Goal: Task Accomplishment & Management: Manage account settings

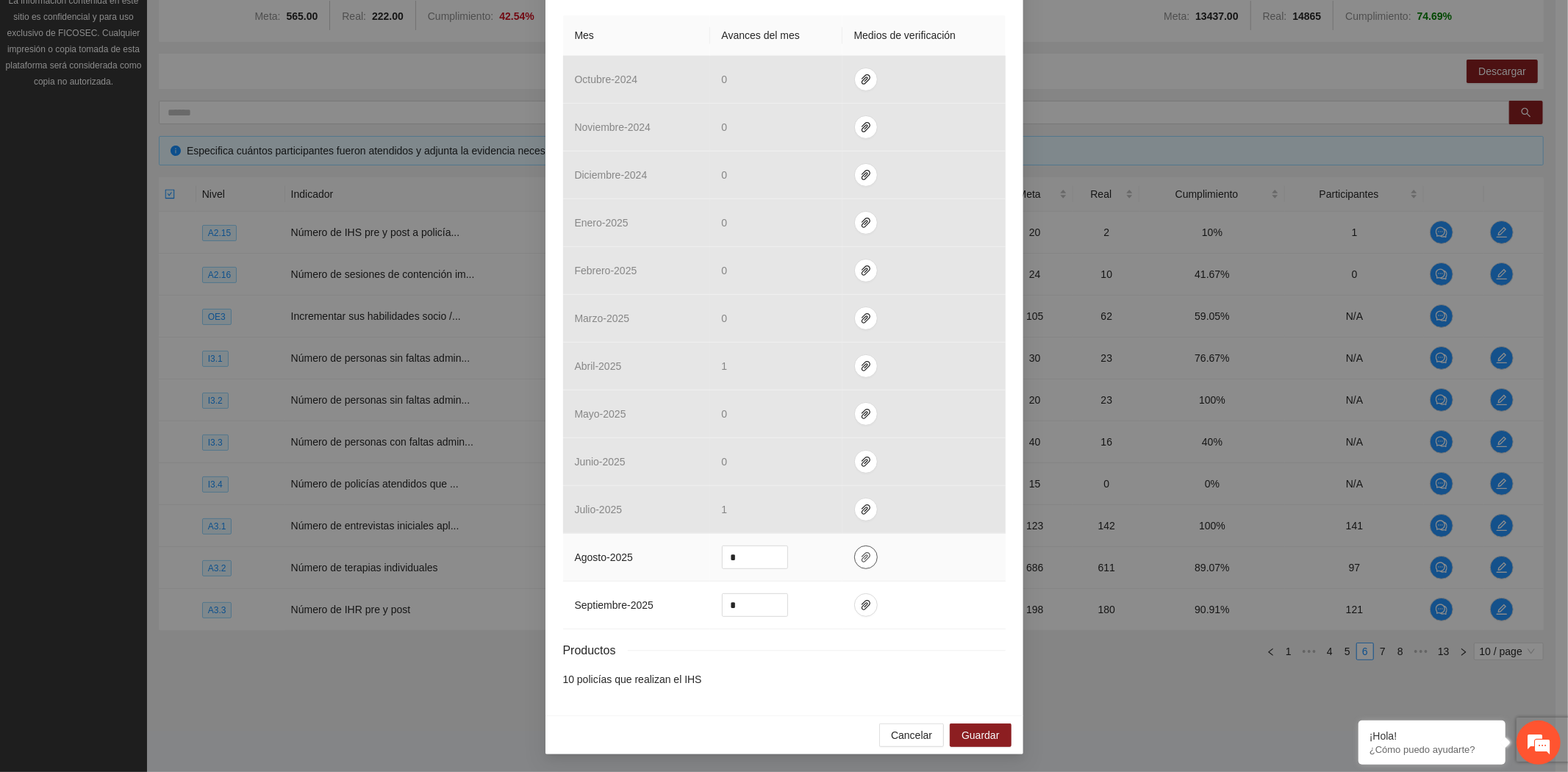
click at [860, 557] on icon "paper-clip" at bounding box center [866, 557] width 12 height 12
click at [828, 504] on span "Adjuntar documento" at bounding box center [820, 510] width 92 height 16
drag, startPoint x: 759, startPoint y: 551, endPoint x: 687, endPoint y: 561, distance: 72.7
click at [687, 561] on tr "agosto - 2025 *" at bounding box center [784, 557] width 443 height 48
type input "*"
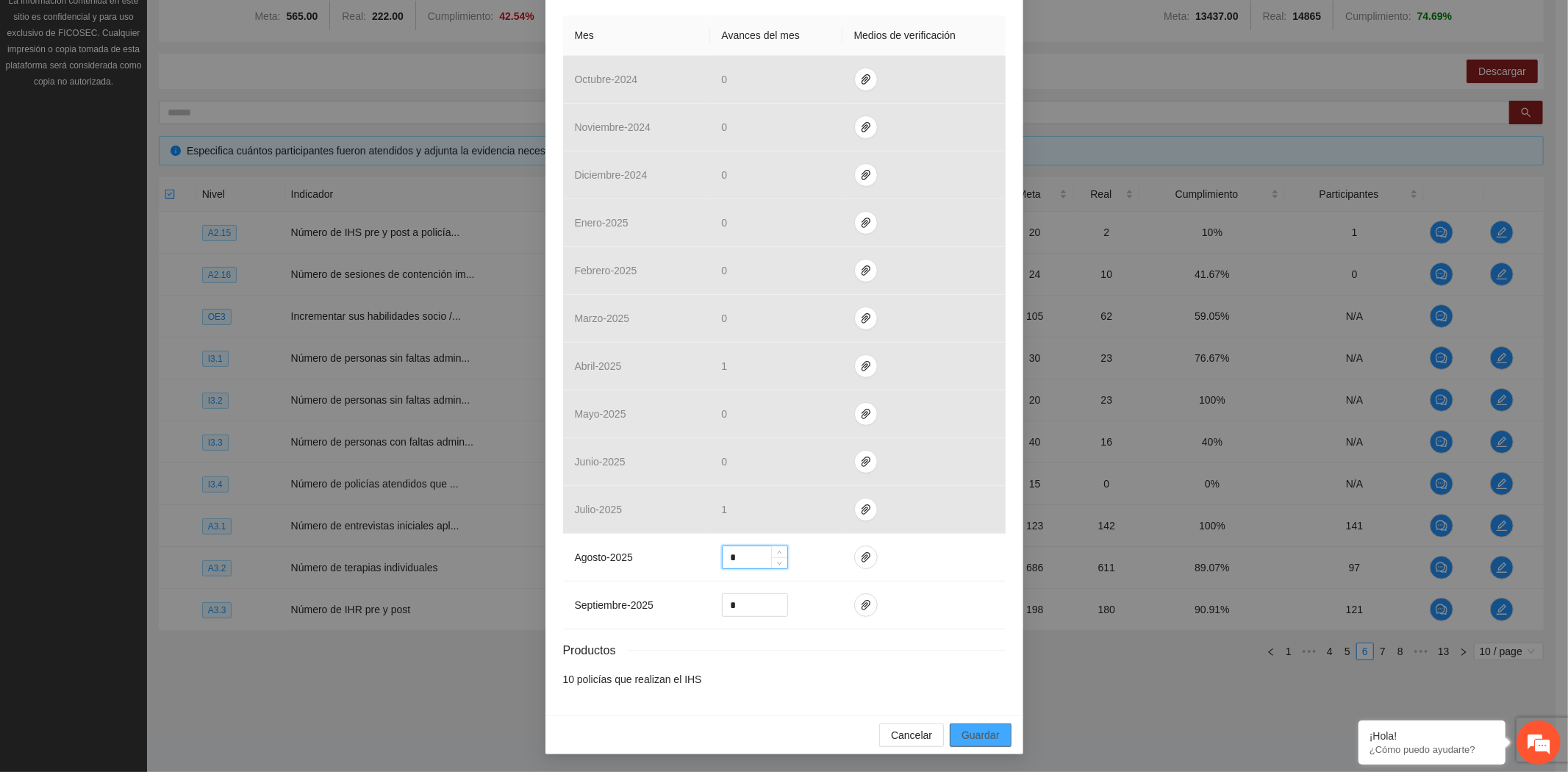
click at [992, 741] on span "Guardar" at bounding box center [980, 735] width 37 height 16
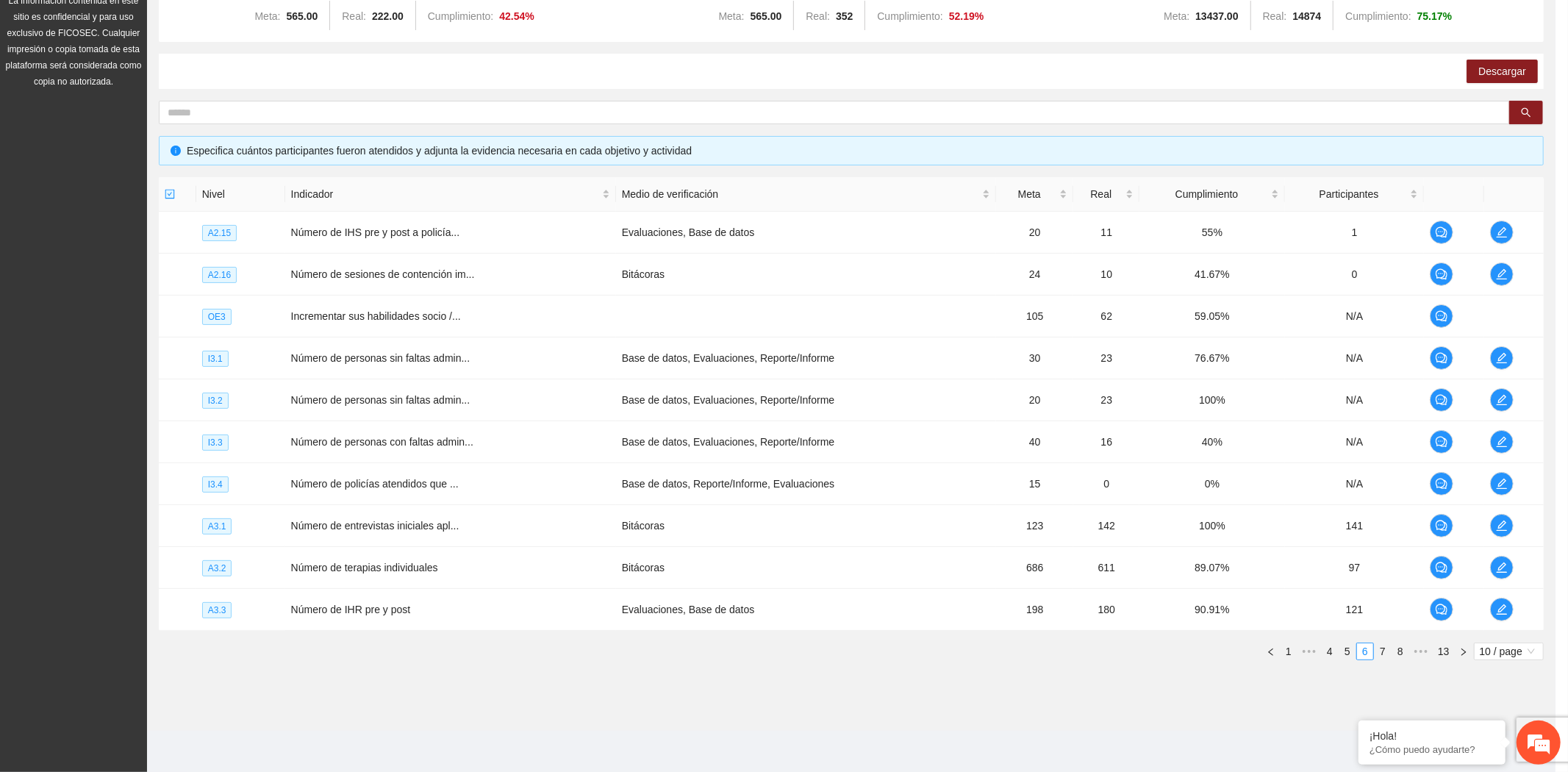
scroll to position [255, 0]
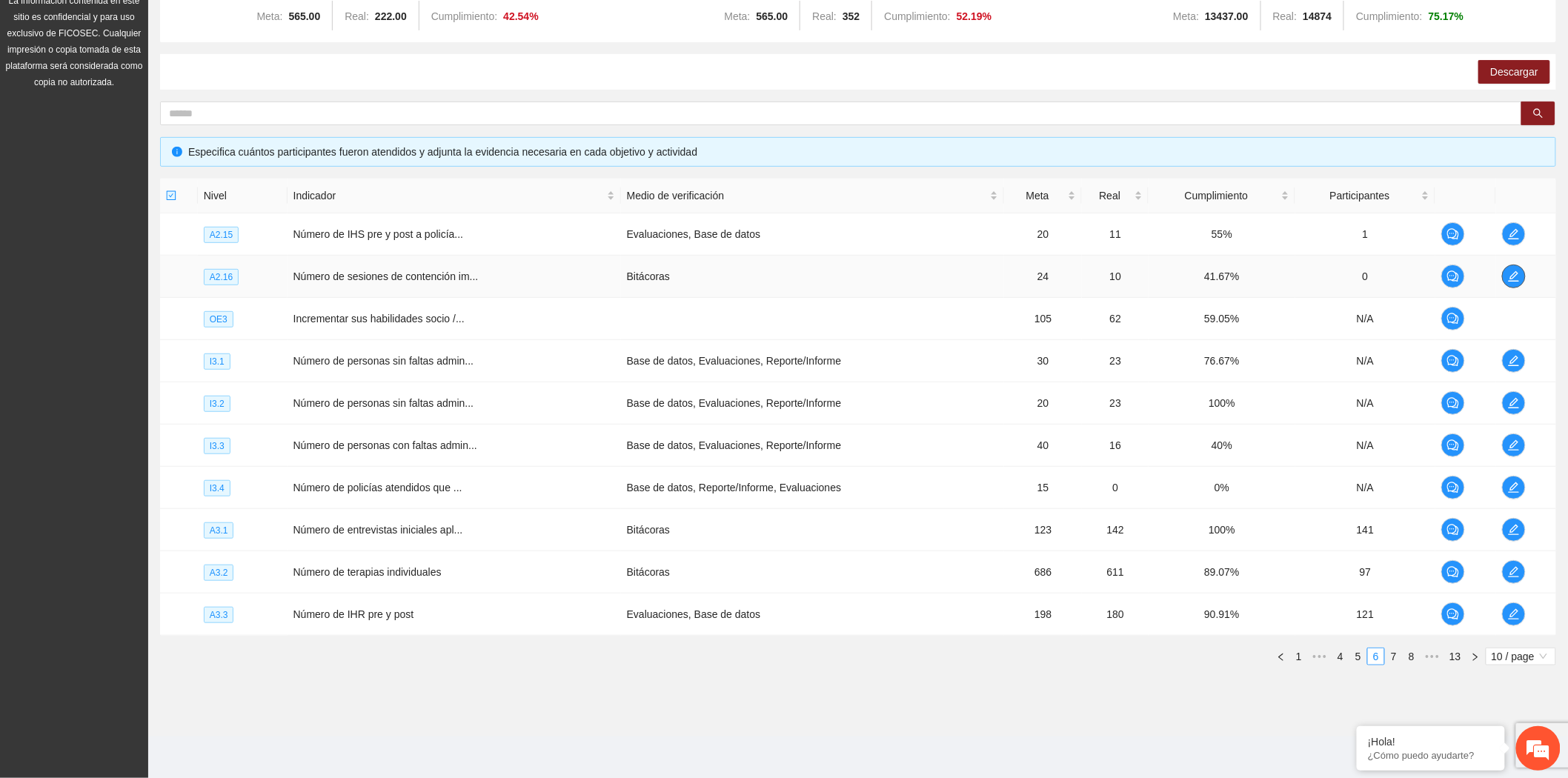
click at [1515, 272] on icon "edit" at bounding box center [1513, 276] width 12 height 12
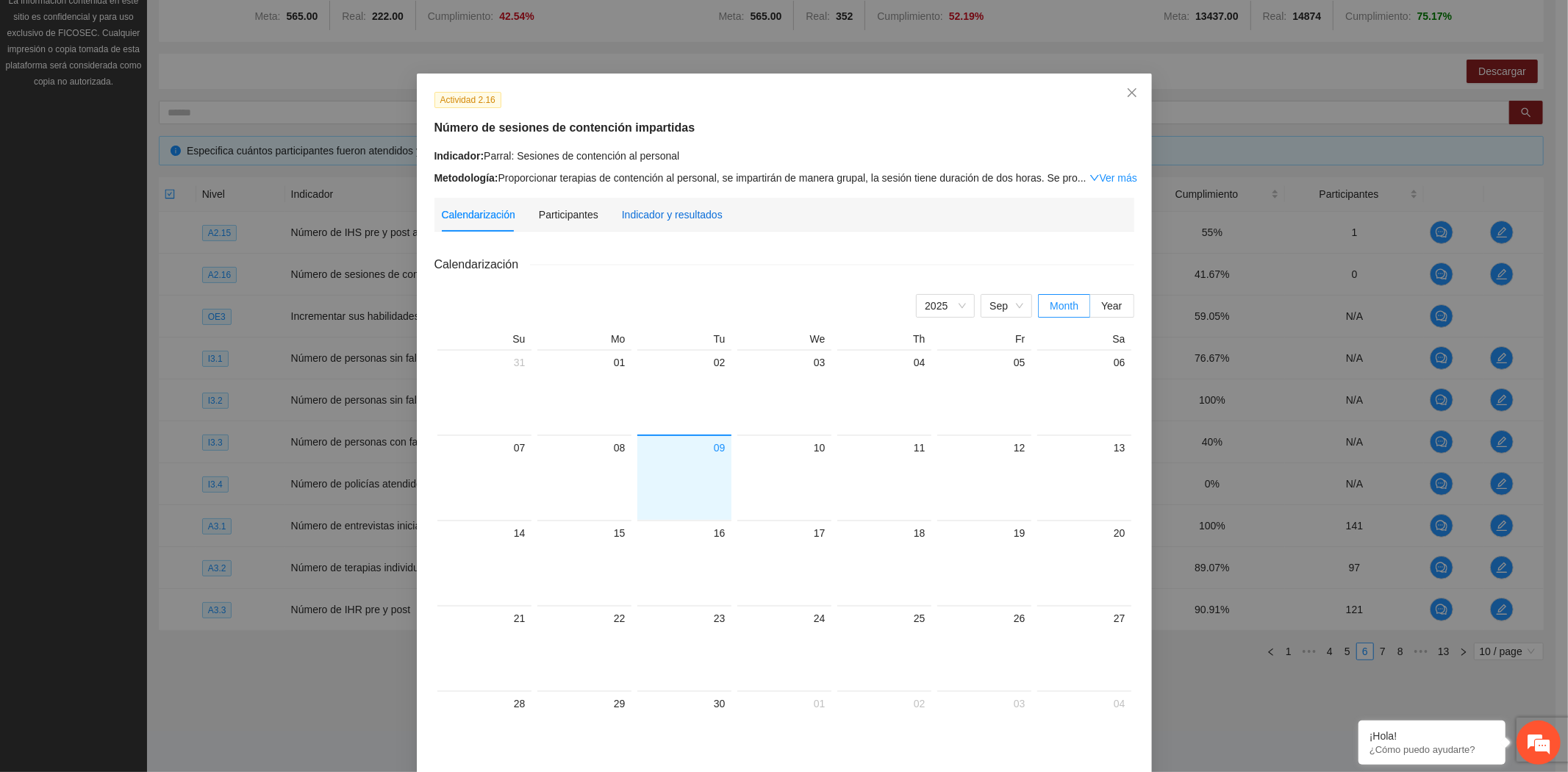
click at [652, 221] on div "Indicador y resultados" at bounding box center [673, 214] width 101 height 16
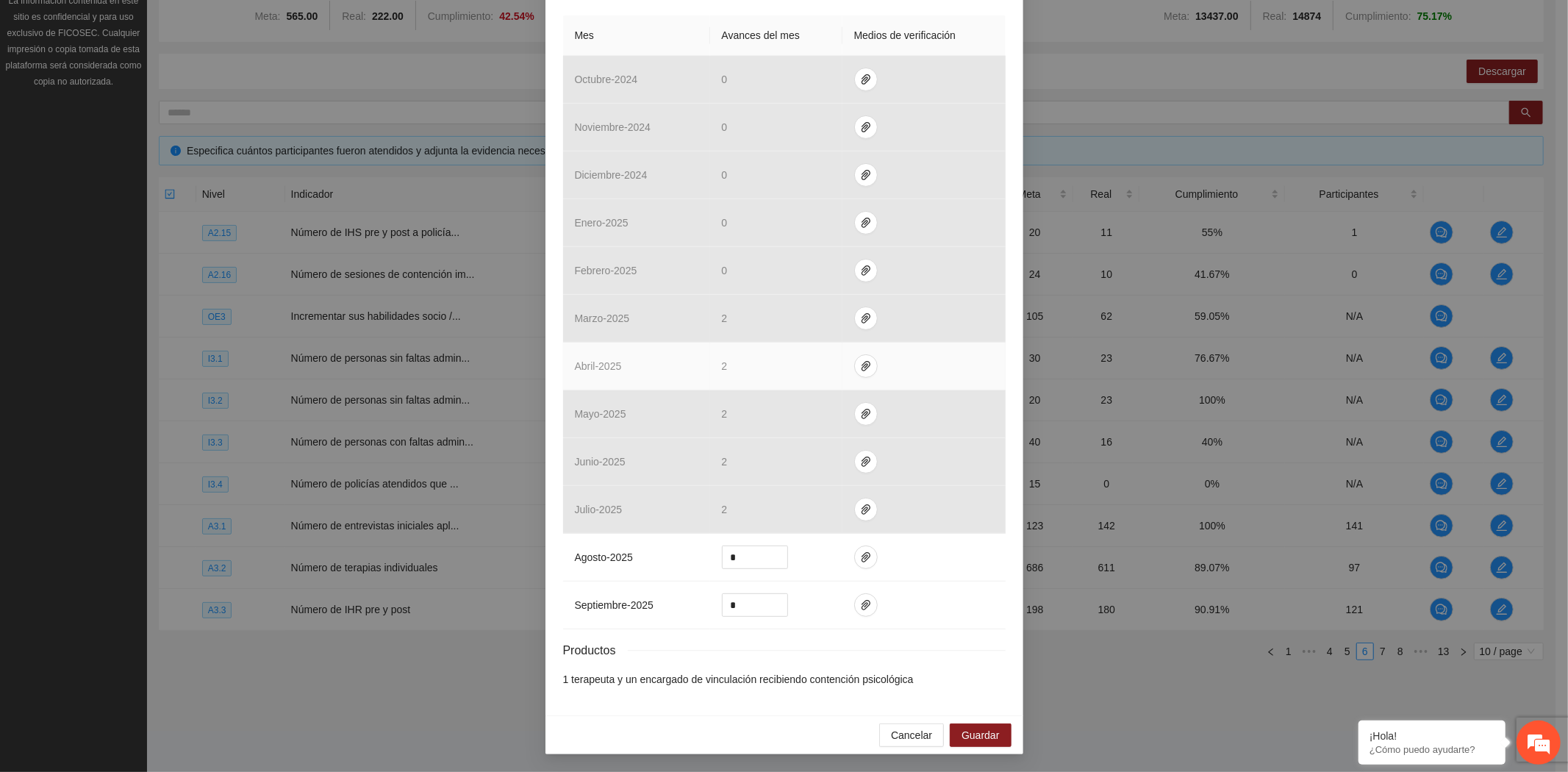
scroll to position [328, 0]
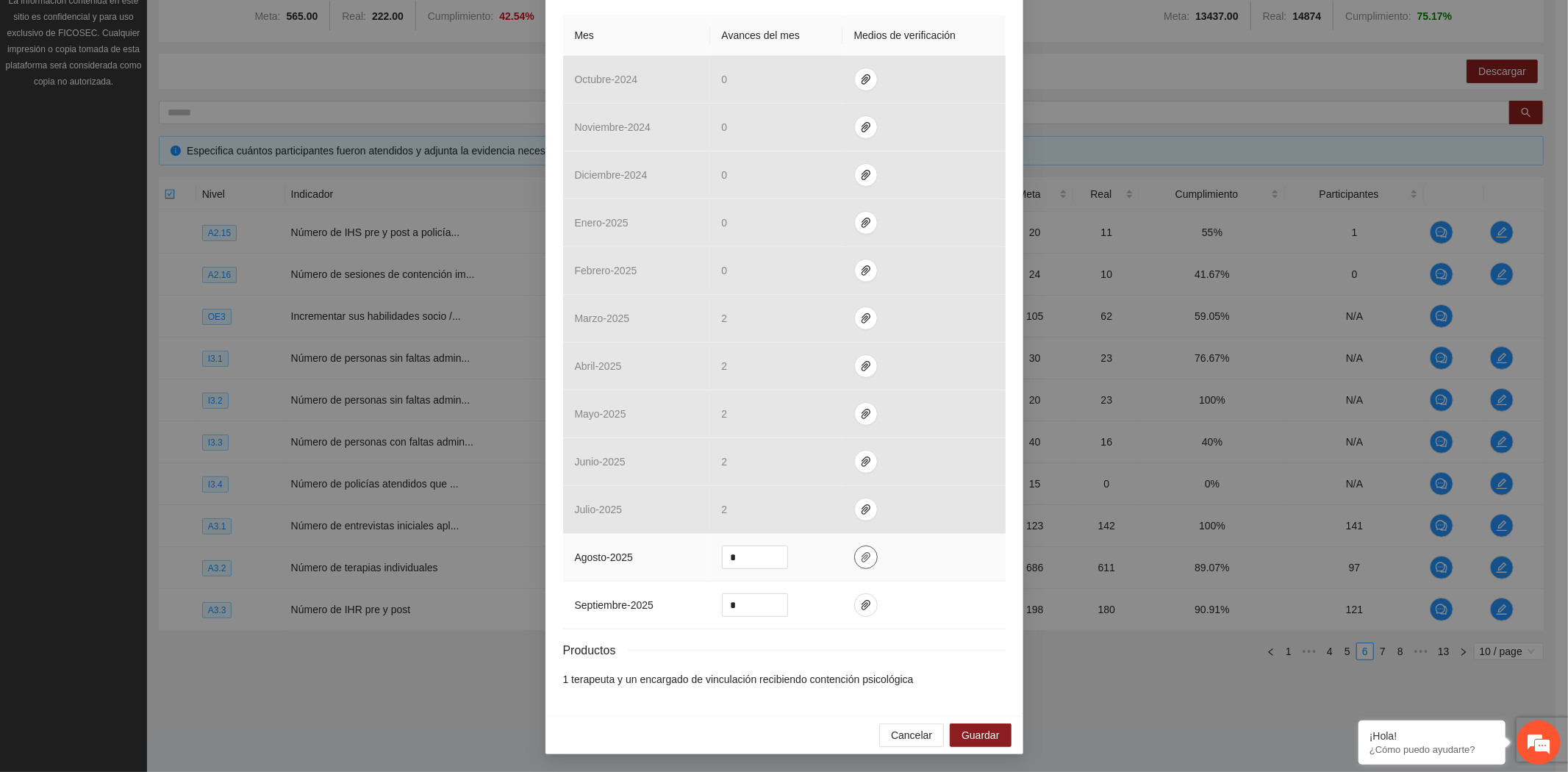
click at [860, 551] on icon "paper-clip" at bounding box center [866, 557] width 12 height 12
click at [849, 513] on span "Adjuntar documento" at bounding box center [820, 510] width 92 height 16
drag, startPoint x: 740, startPoint y: 553, endPoint x: 692, endPoint y: 551, distance: 48.0
click at [692, 551] on tr "agosto - 2025 *" at bounding box center [784, 557] width 443 height 48
type input "*"
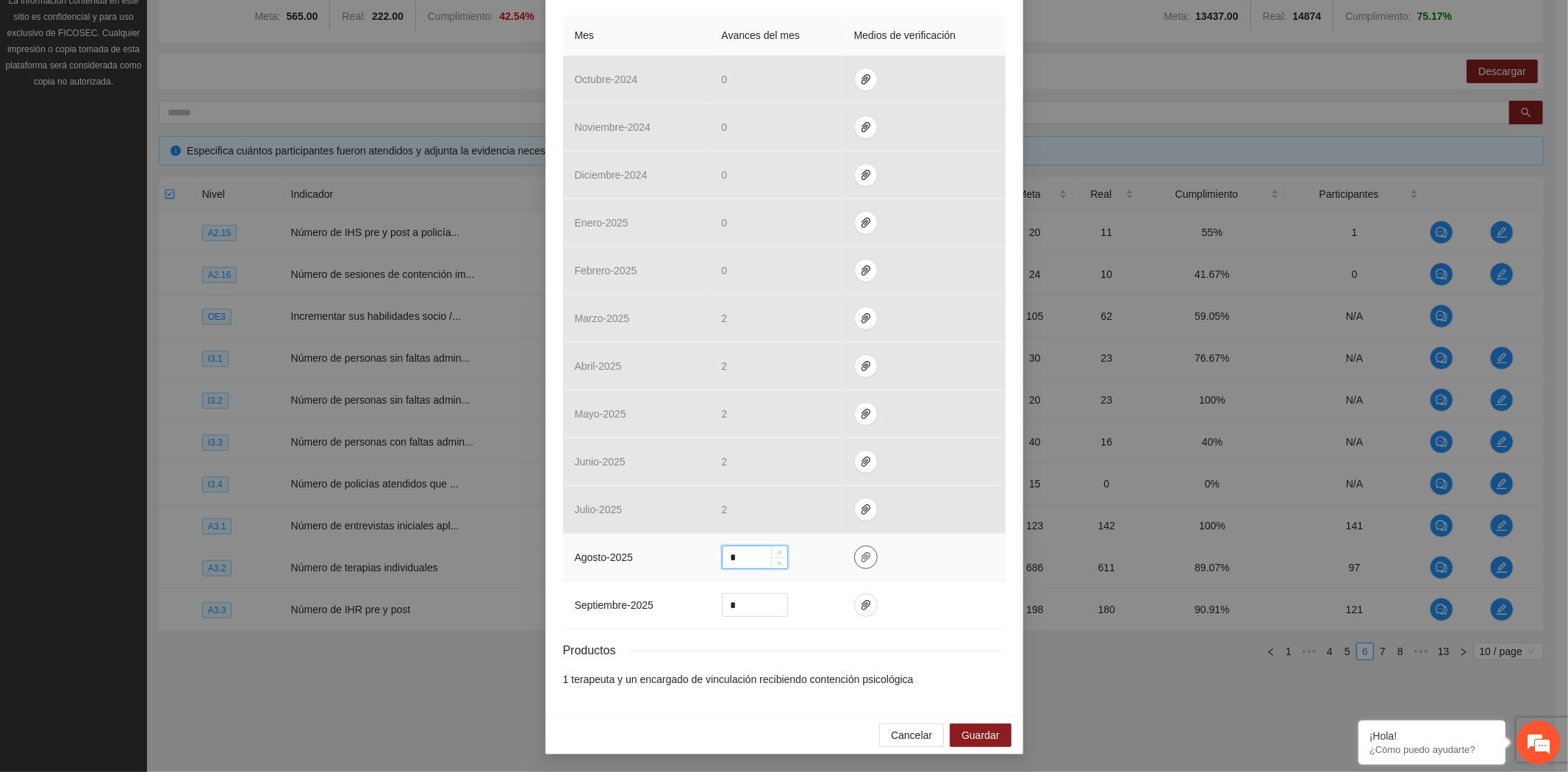
click at [860, 562] on icon "paper-clip" at bounding box center [866, 557] width 12 height 12
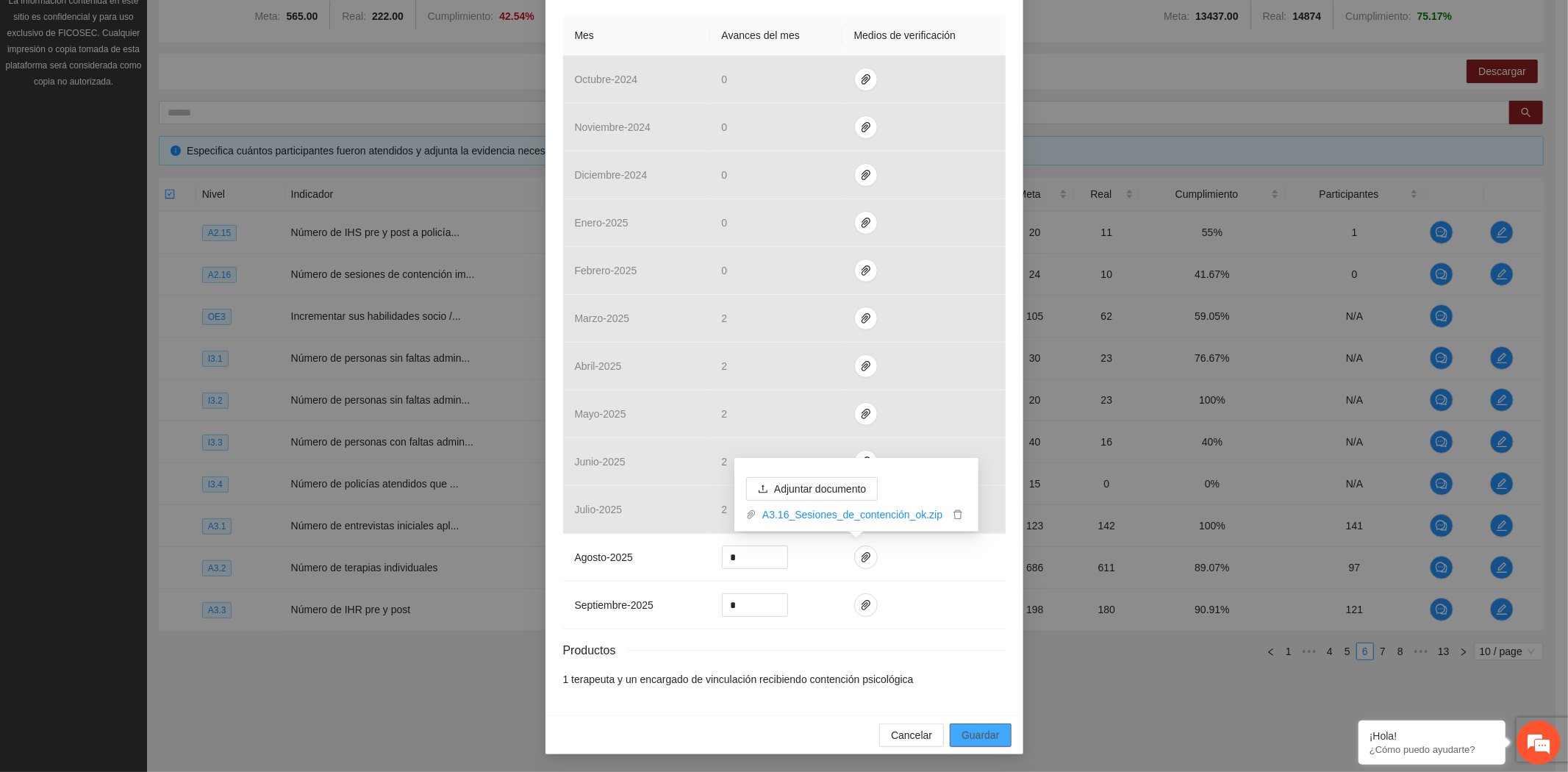
click at [978, 734] on span "Guardar" at bounding box center [980, 735] width 37 height 16
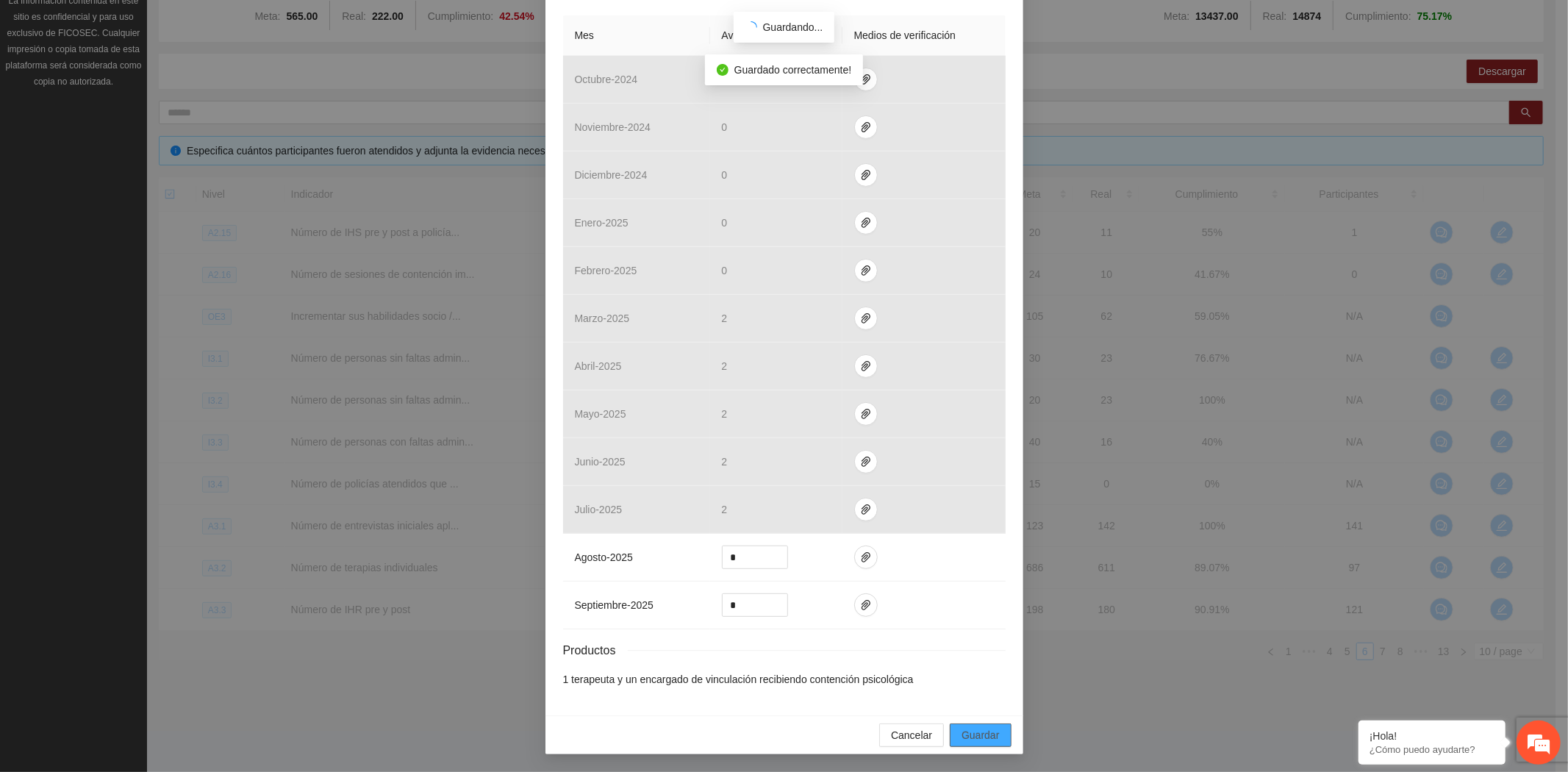
scroll to position [255, 0]
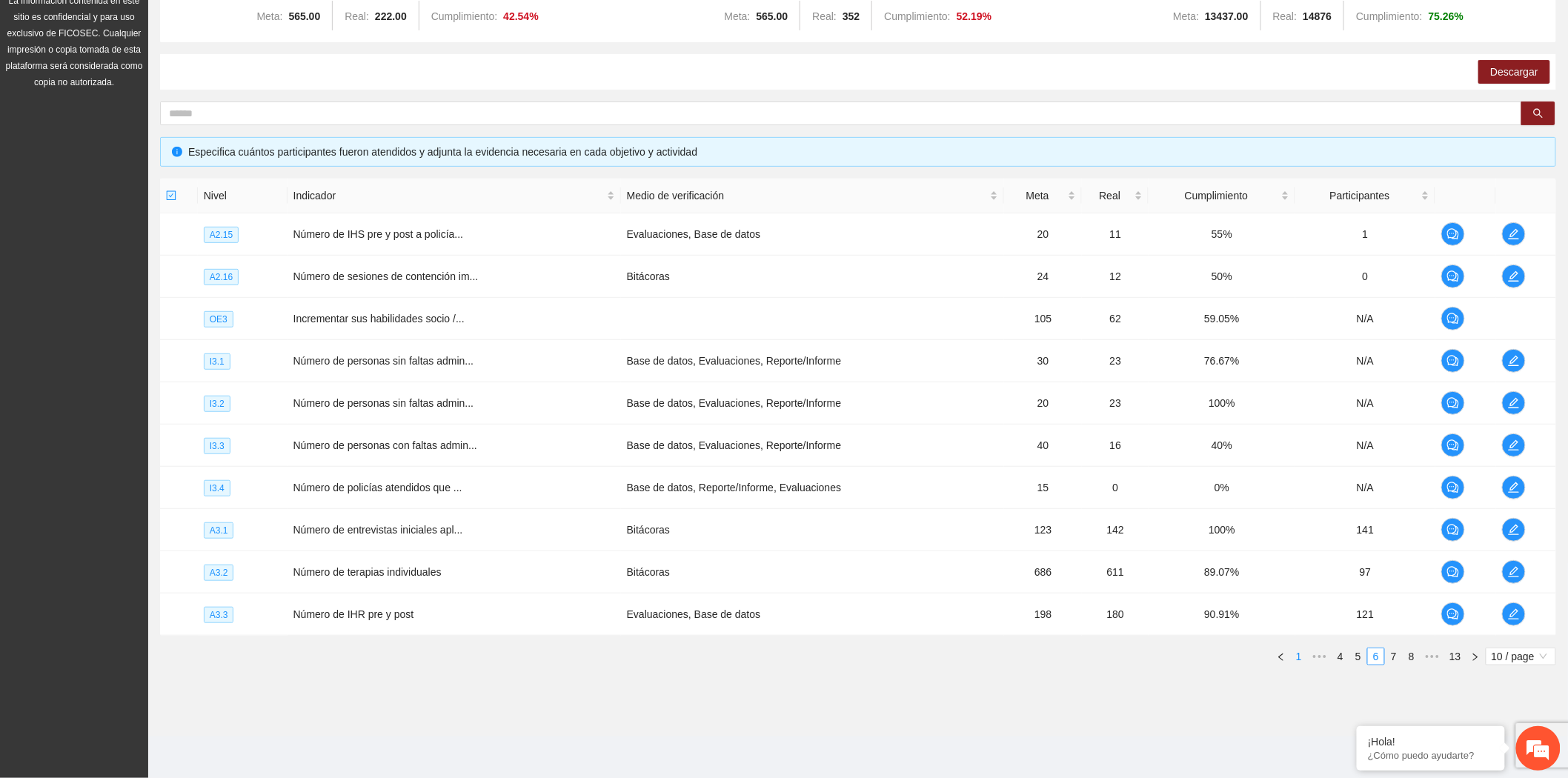
click at [1300, 657] on link "1" at bounding box center [1298, 655] width 16 height 16
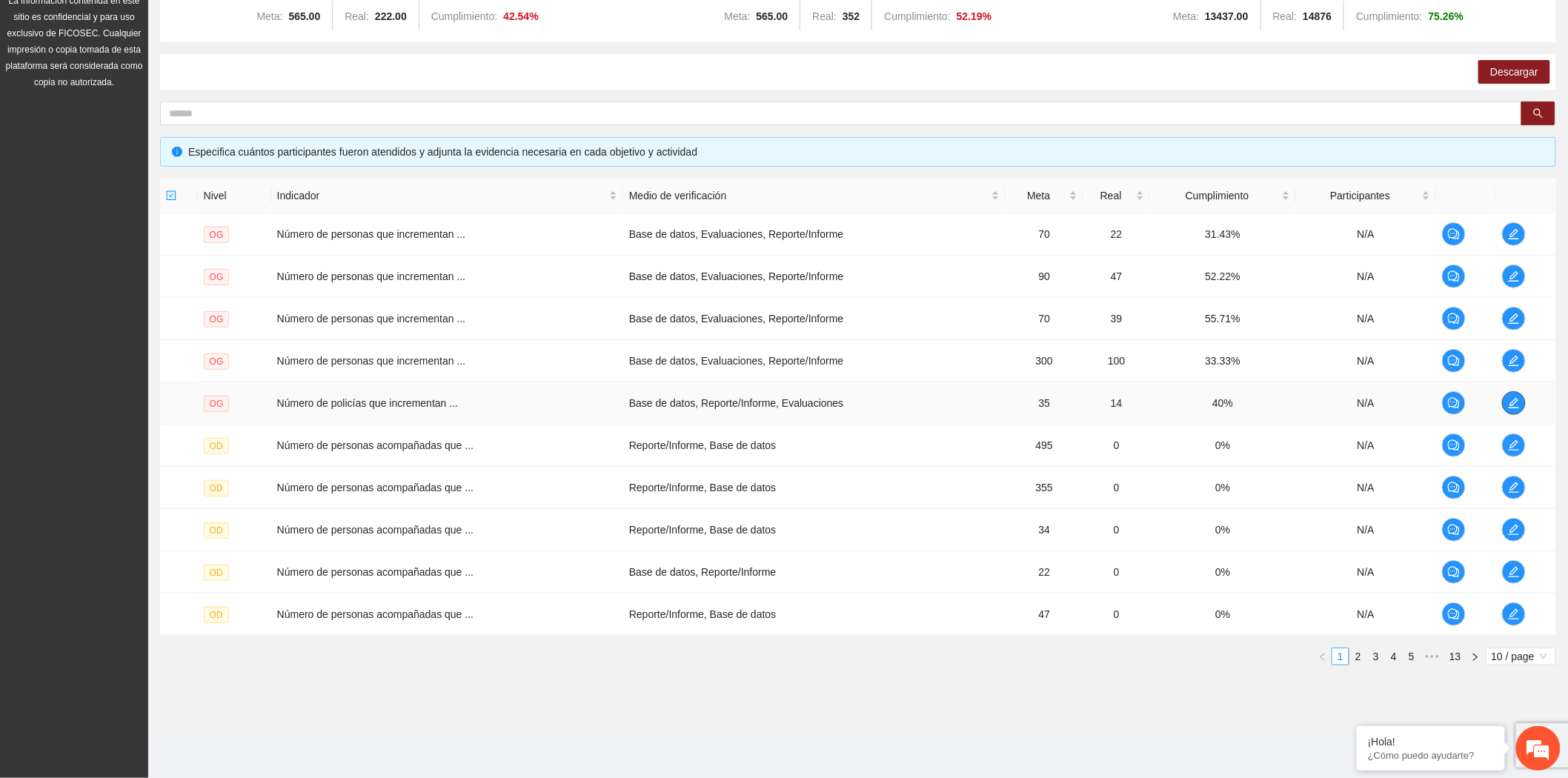
click at [1512, 403] on icon "edit" at bounding box center [1513, 403] width 12 height 12
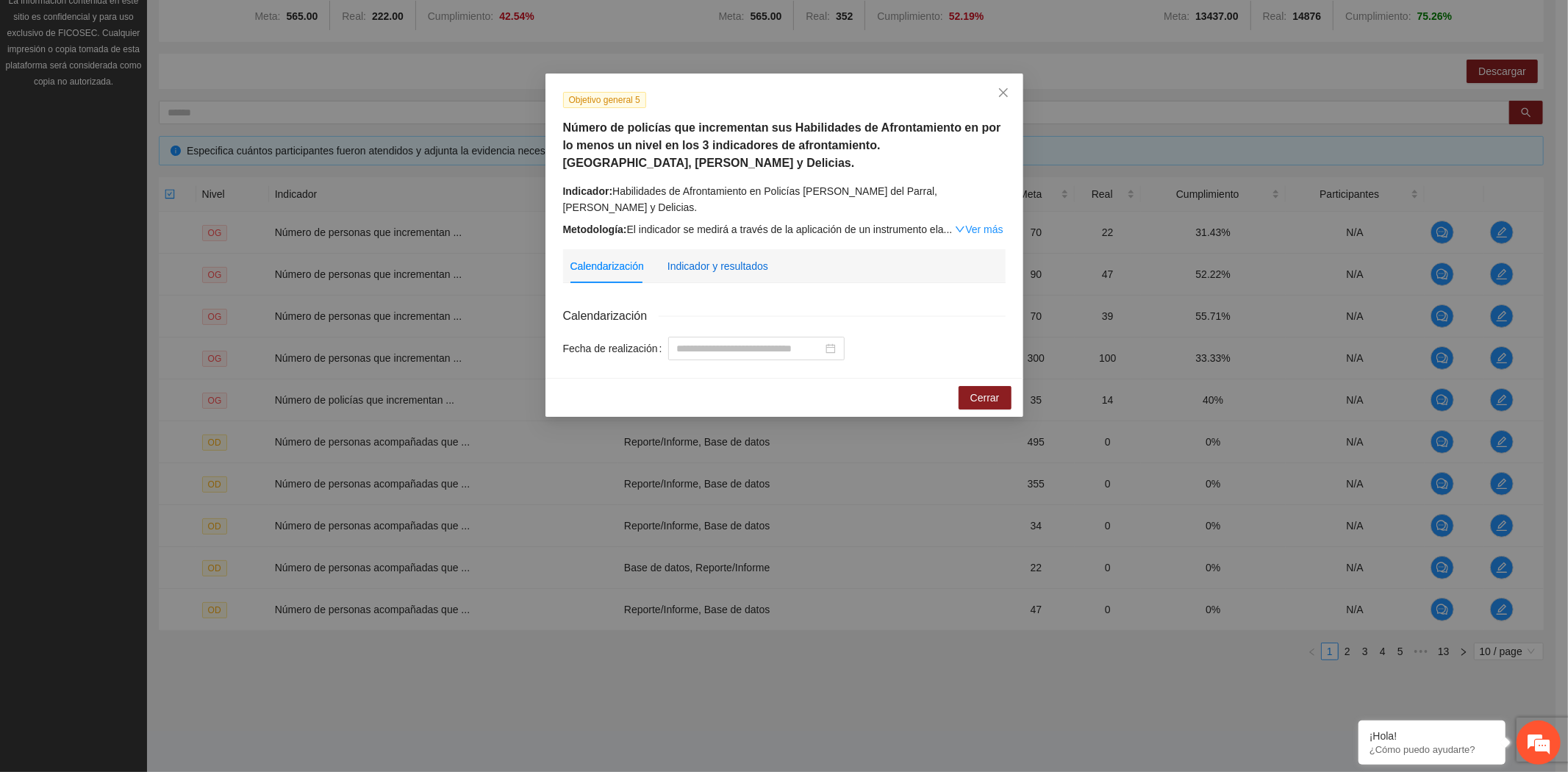
click at [722, 266] on div "Indicador y resultados" at bounding box center [718, 266] width 101 height 16
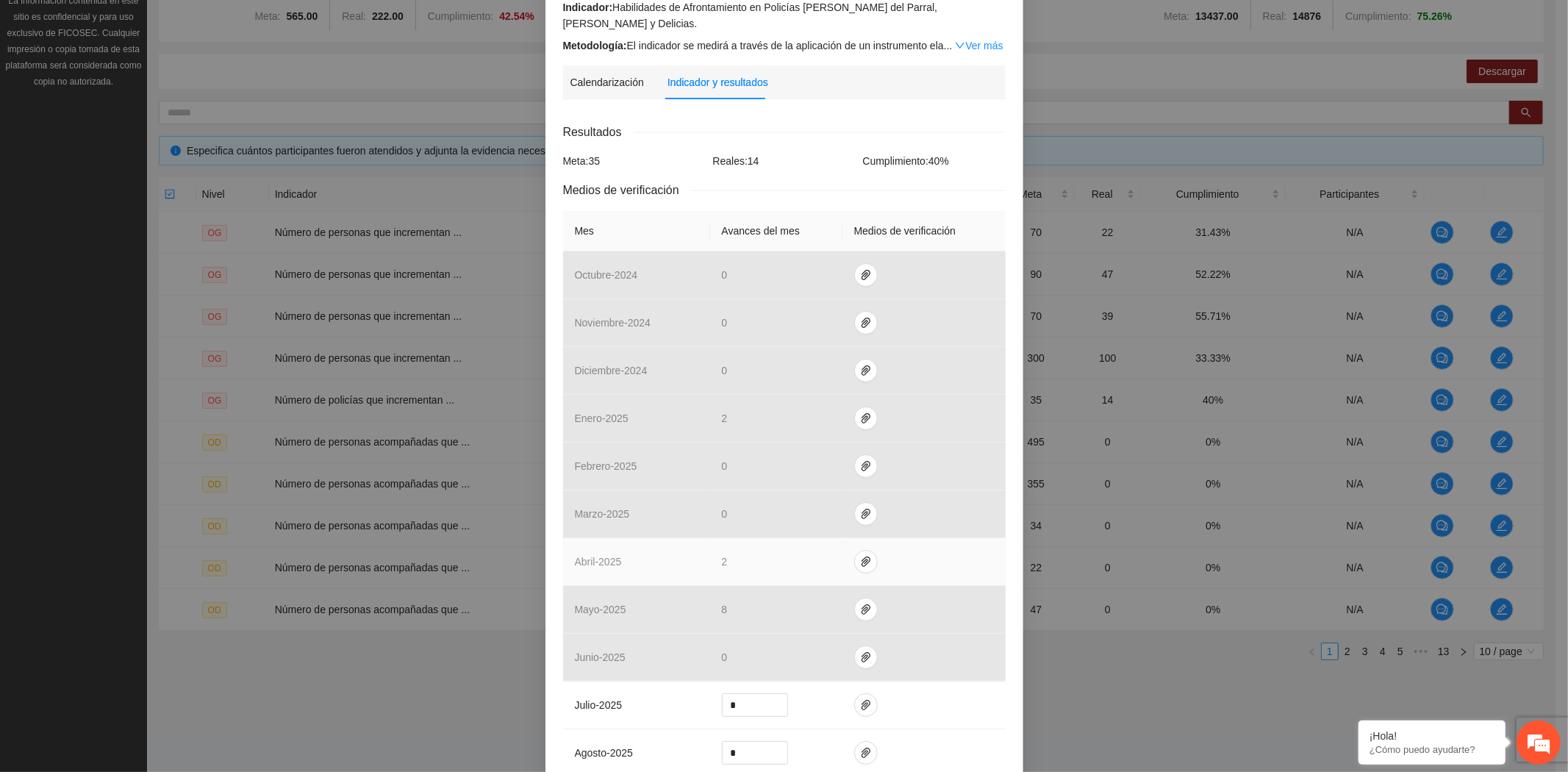
scroll to position [381, 0]
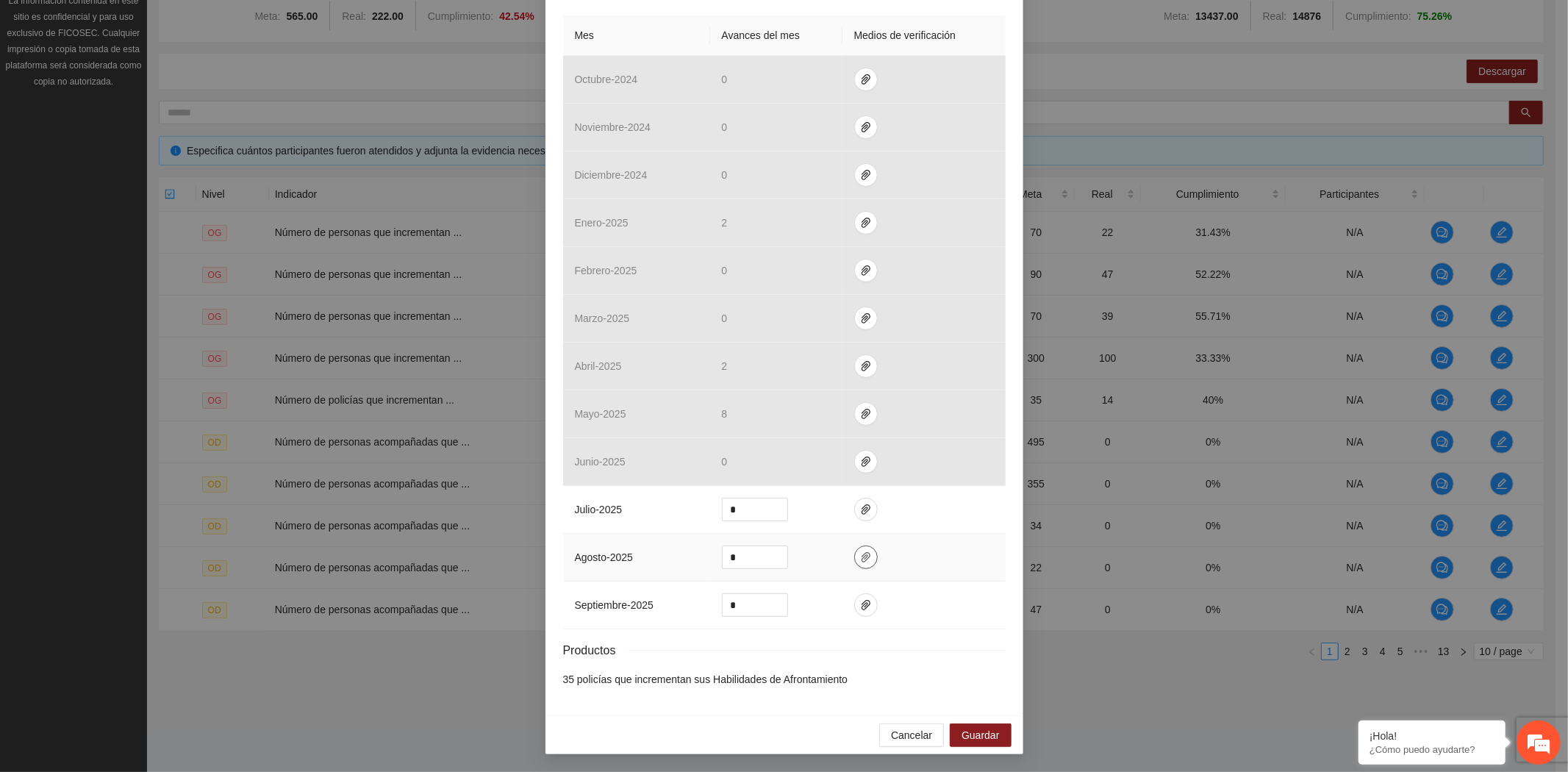
click at [860, 554] on icon "paper-clip" at bounding box center [866, 557] width 12 height 12
click at [820, 509] on span "Adjuntar documento" at bounding box center [820, 509] width 92 height 16
click at [860, 557] on icon "paper-clip" at bounding box center [866, 557] width 12 height 12
click at [861, 504] on span "Adjuntar documento" at bounding box center [820, 509] width 92 height 16
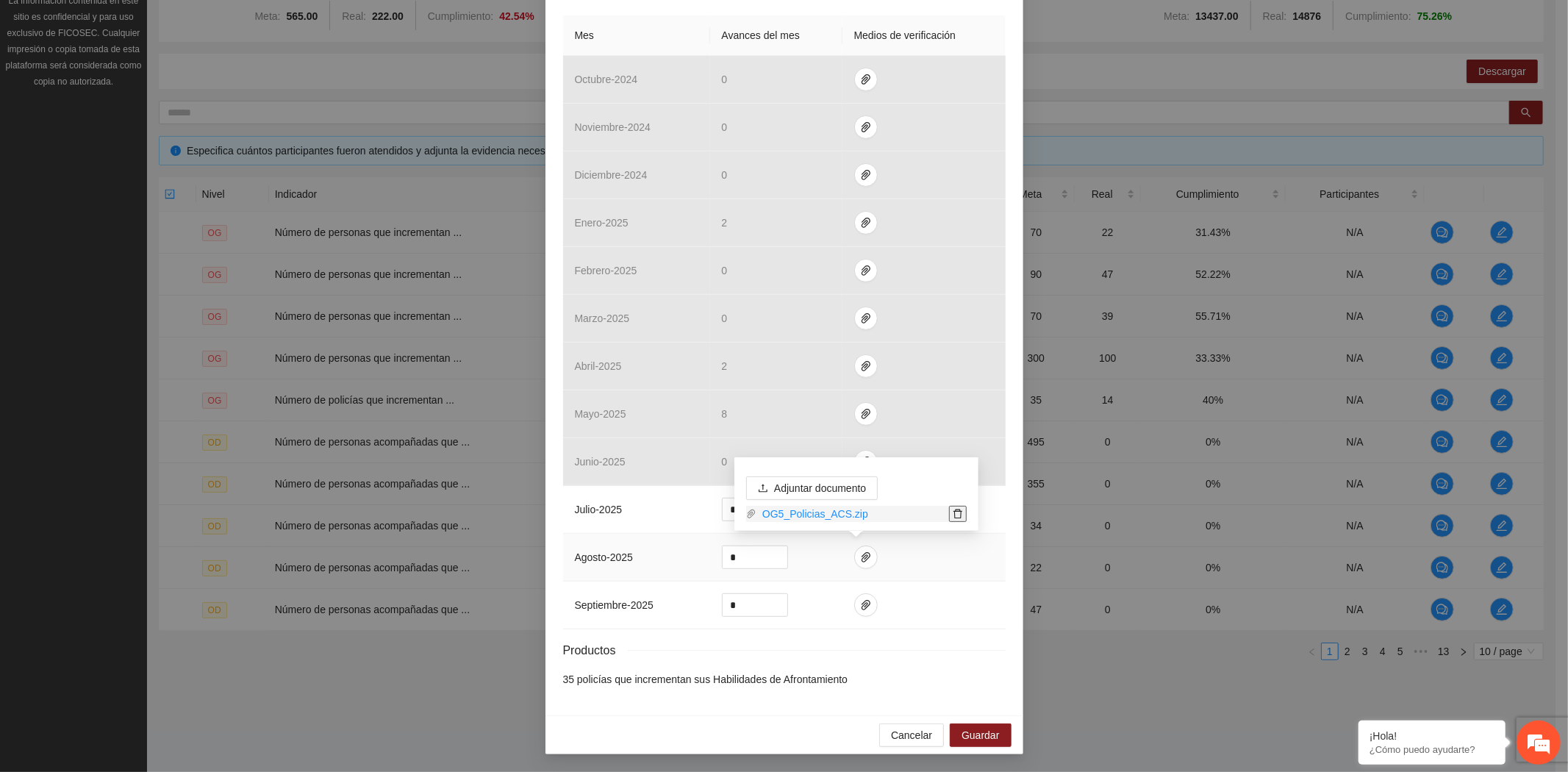
click at [959, 509] on icon "delete" at bounding box center [958, 514] width 8 height 9
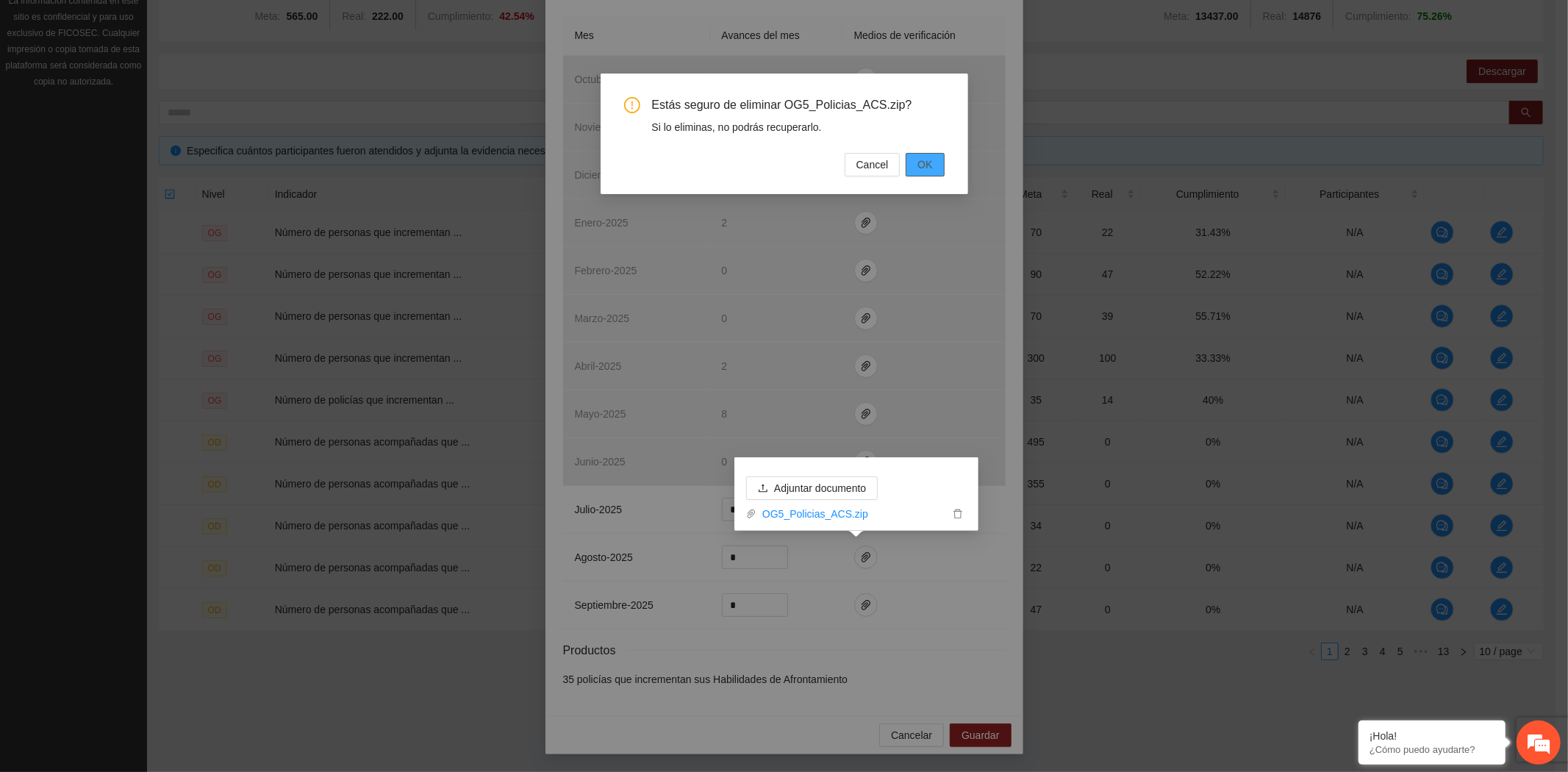
click at [922, 164] on span "OK" at bounding box center [925, 164] width 15 height 16
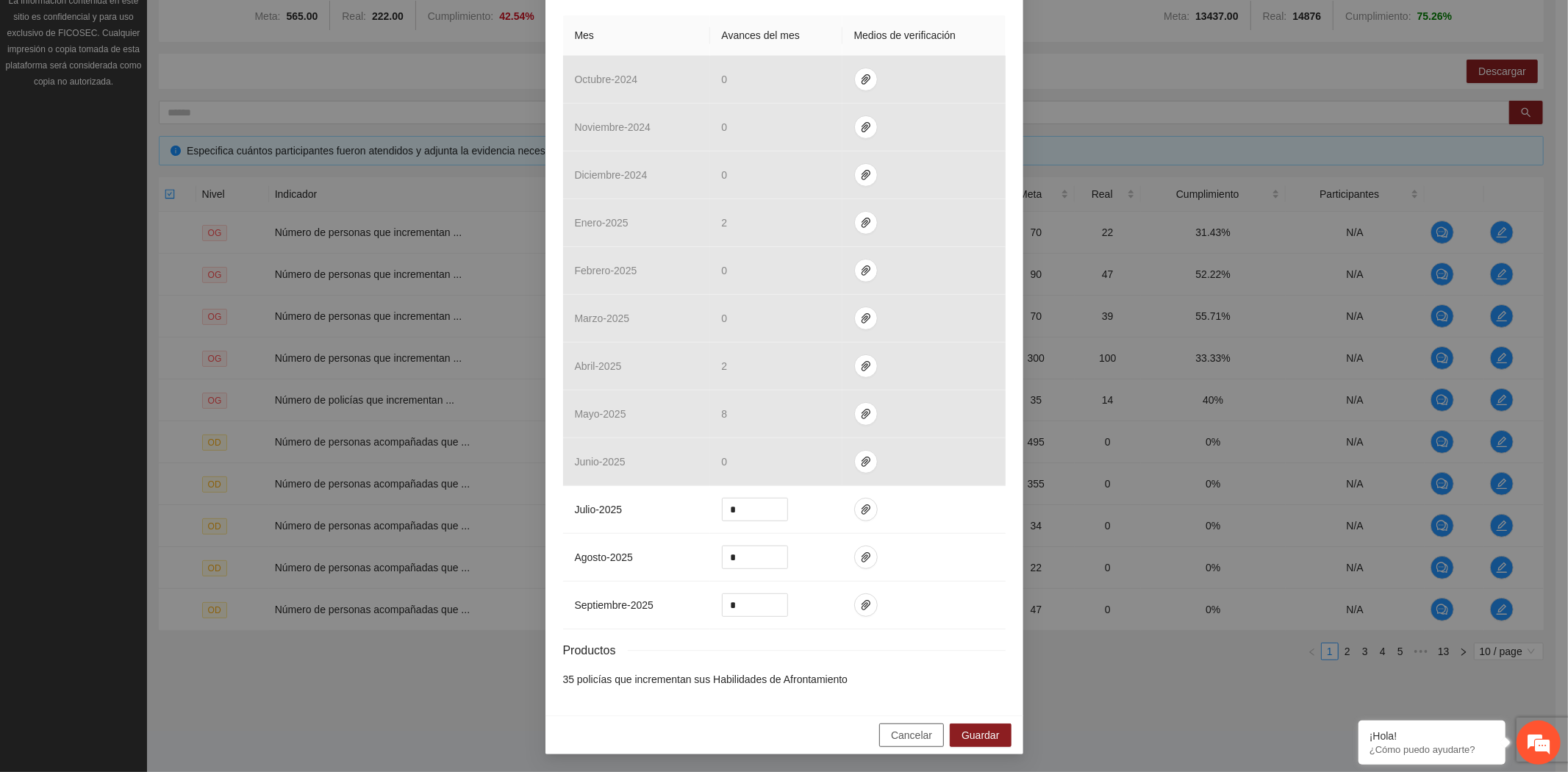
click at [904, 740] on span "Cancelar" at bounding box center [912, 735] width 41 height 16
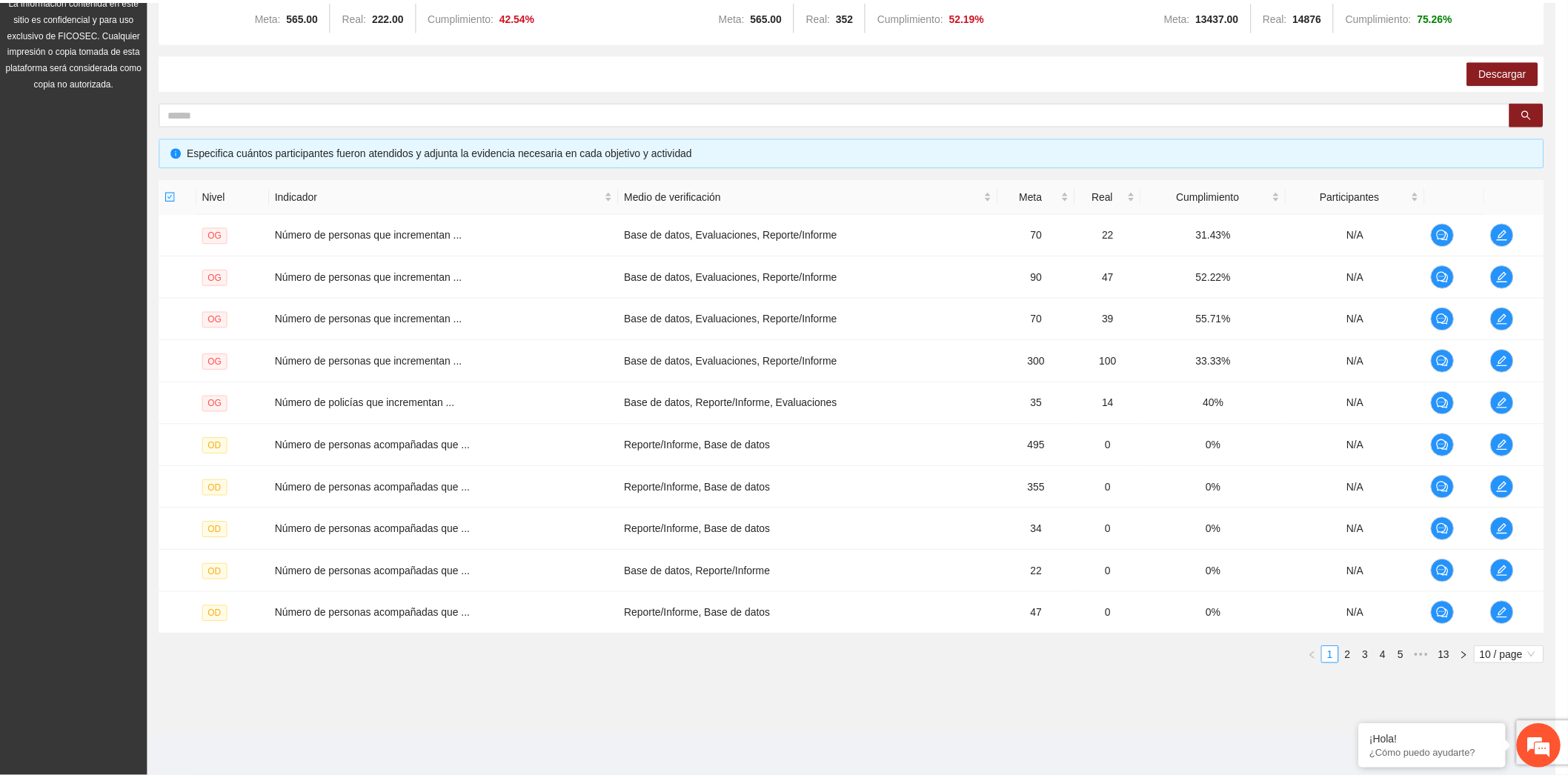
scroll to position [309, 0]
